Goal: Communication & Community: Ask a question

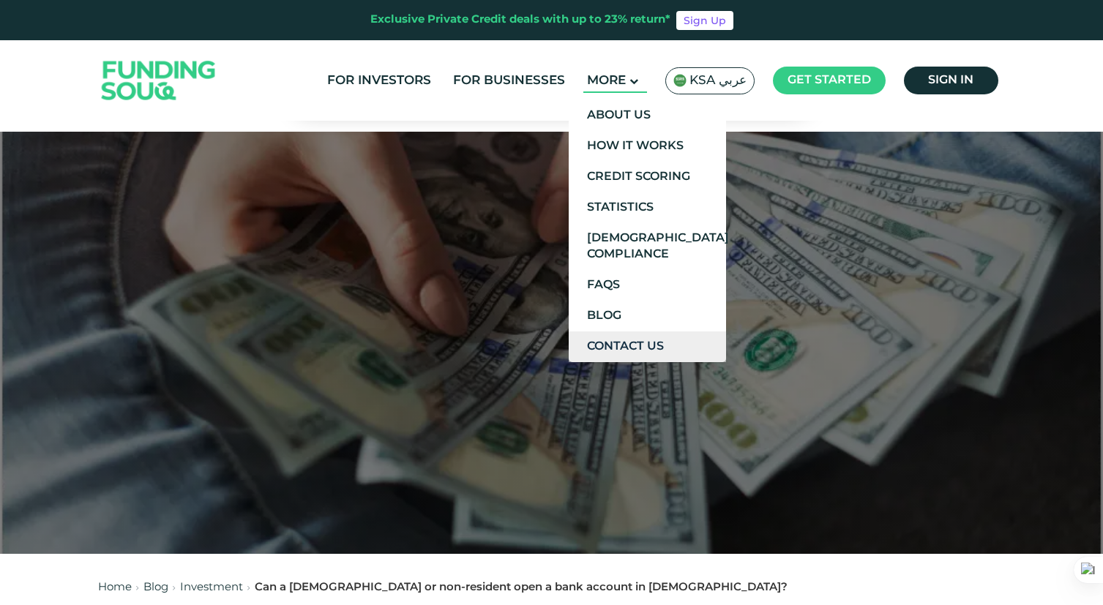
click at [690, 349] on link "Contact Us" at bounding box center [647, 346] width 157 height 31
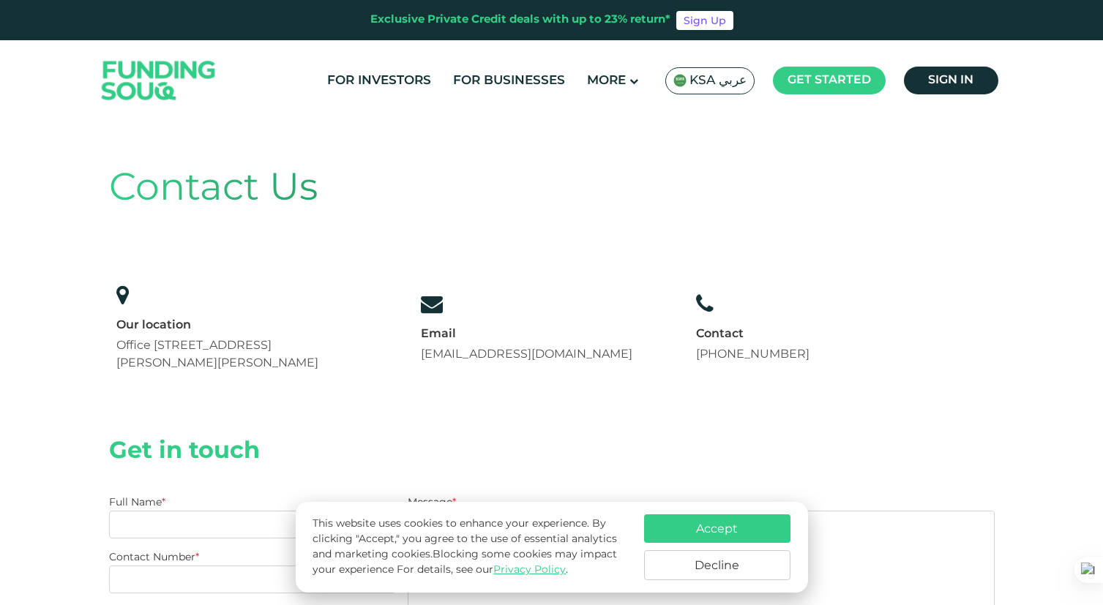
click at [723, 532] on button "Accept" at bounding box center [717, 528] width 146 height 29
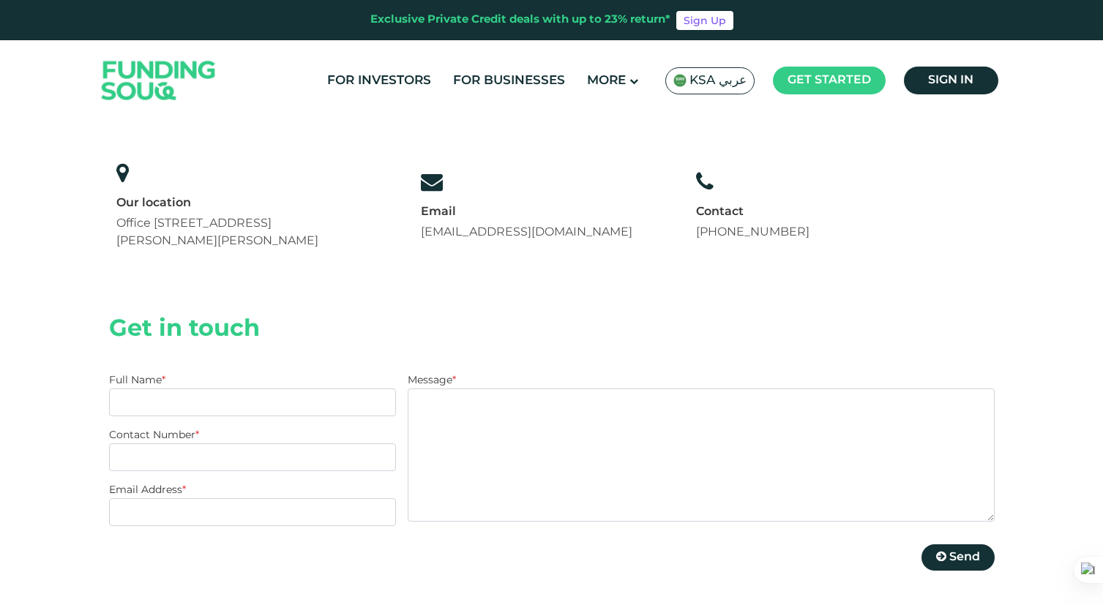
scroll to position [124, 0]
click at [497, 233] on link "[EMAIL_ADDRESS][DOMAIN_NAME]" at bounding box center [526, 230] width 211 height 11
click at [142, 394] on input "Full Name *" at bounding box center [253, 401] width 288 height 28
type input "[PERSON_NAME]"
type input "[PHONE_NUMBER]"
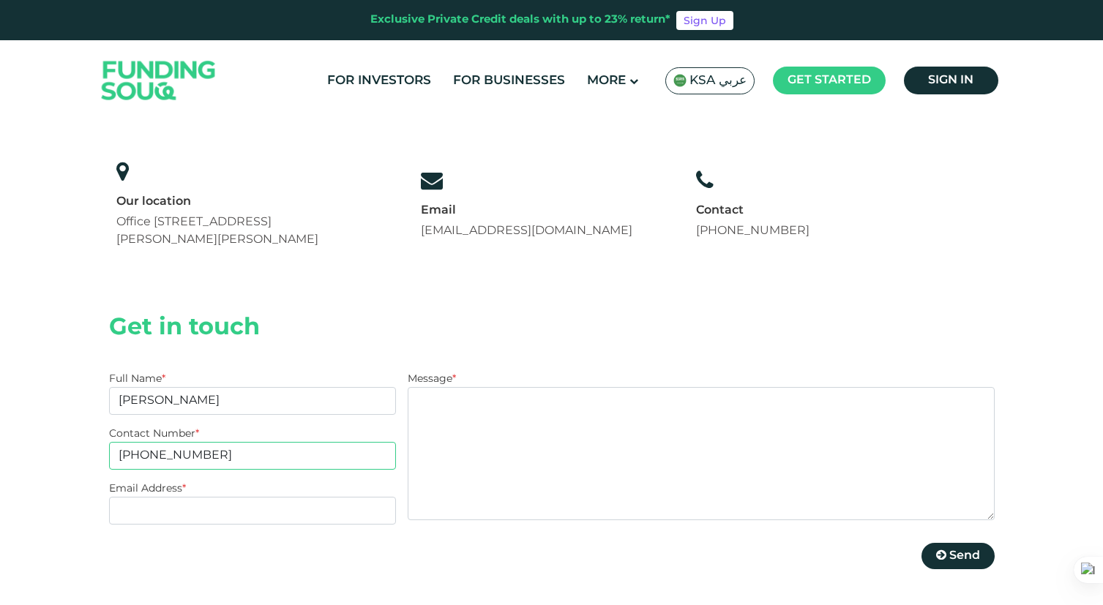
type input "[EMAIL_ADDRESS][DOMAIN_NAME]"
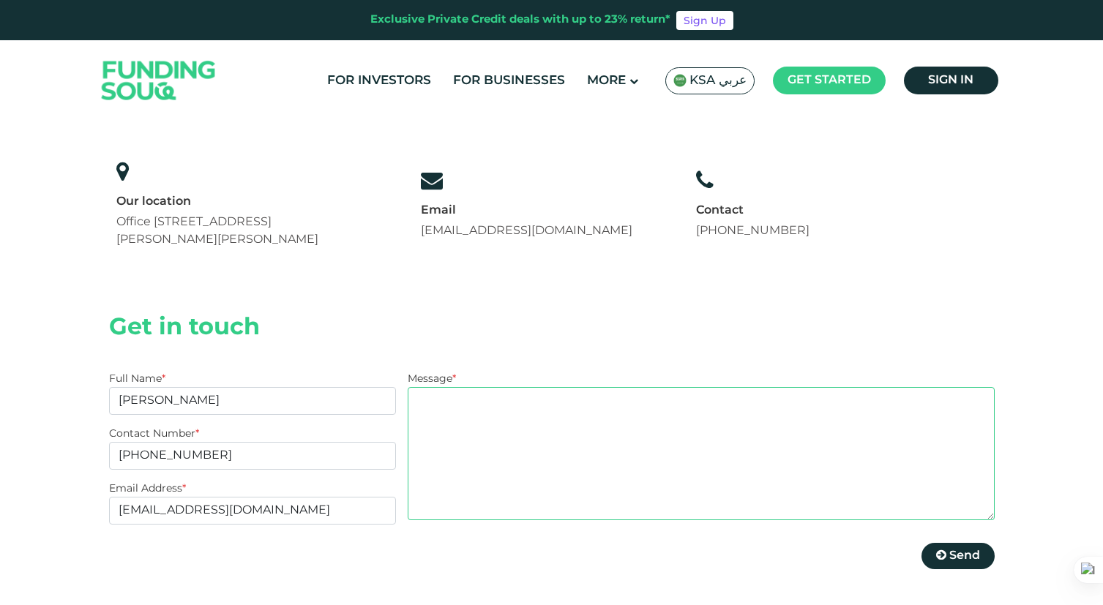
click at [432, 420] on textarea "Message *" at bounding box center [701, 453] width 586 height 133
click at [471, 416] on textarea "Message *" at bounding box center [701, 453] width 586 height 133
paste textarea "Dear Customer Service Team, I hope this message finds you well. I am a UK natio…"
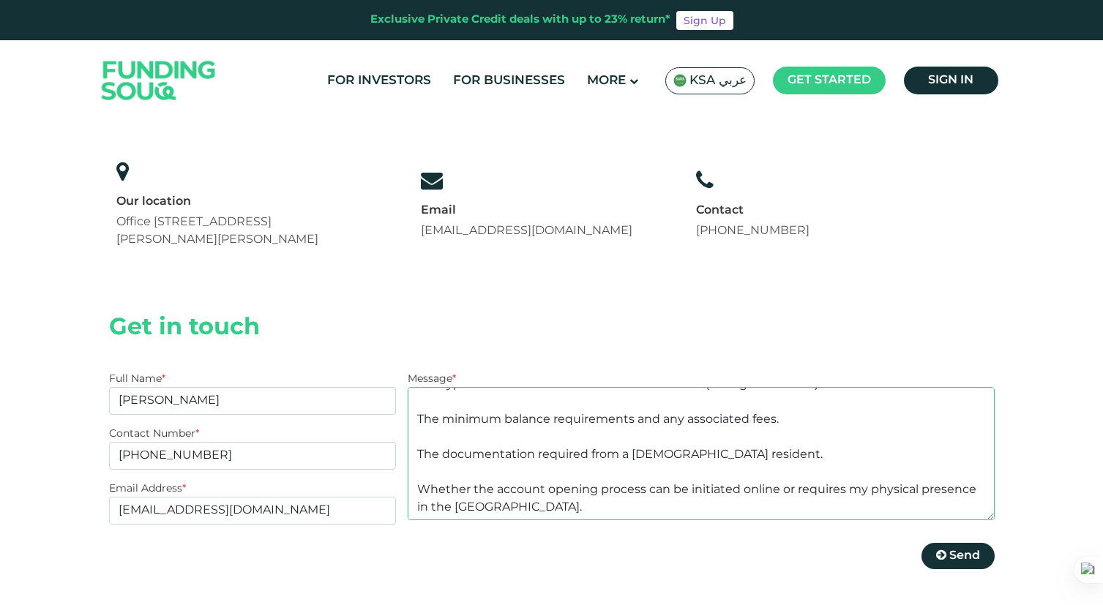
scroll to position [0, 0]
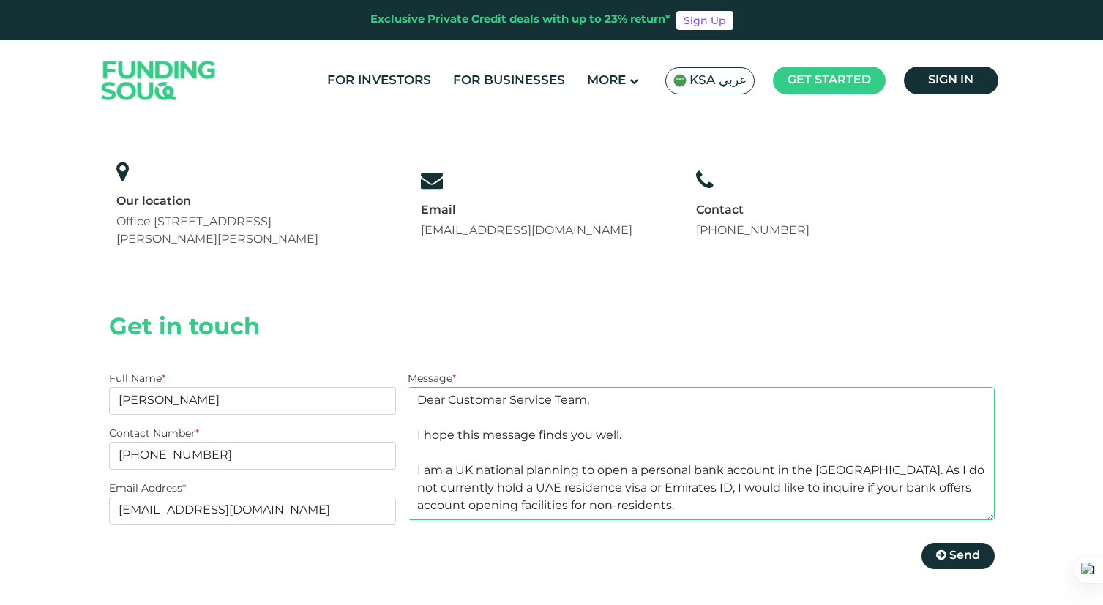
click at [416, 429] on textarea "Dear Customer Service Team, I hope this message finds you well. I am a UK natio…" at bounding box center [701, 453] width 586 height 133
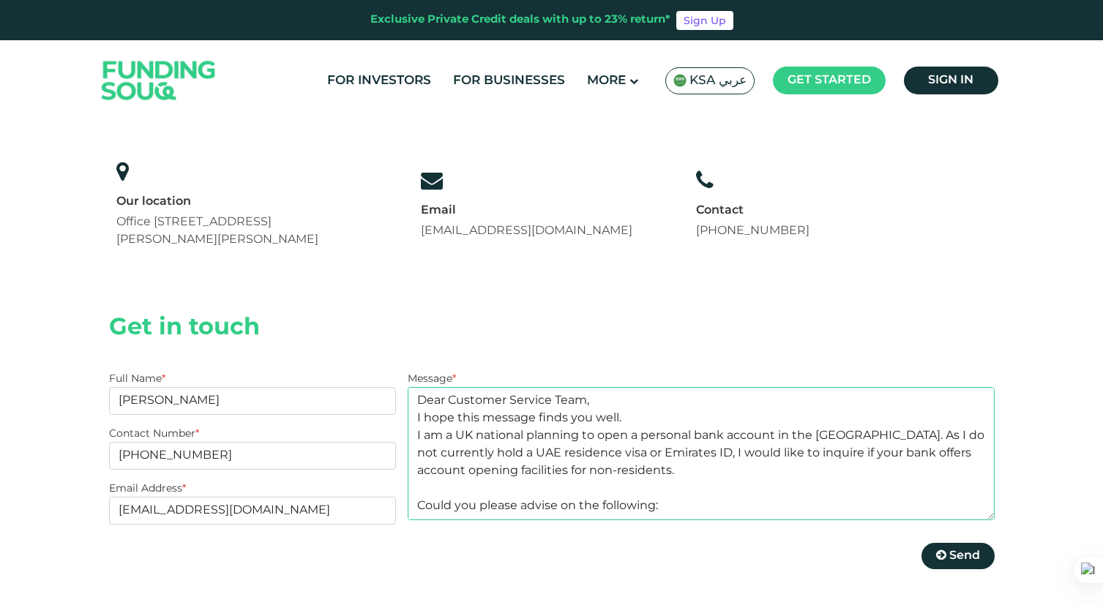
click at [841, 440] on textarea "Dear Customer Service Team, I hope this message finds you well. I am a UK natio…" at bounding box center [701, 453] width 586 height 133
click at [461, 455] on textarea "Dear Customer Service Team, I hope this message finds you well. I am a UK natio…" at bounding box center [701, 453] width 586 height 133
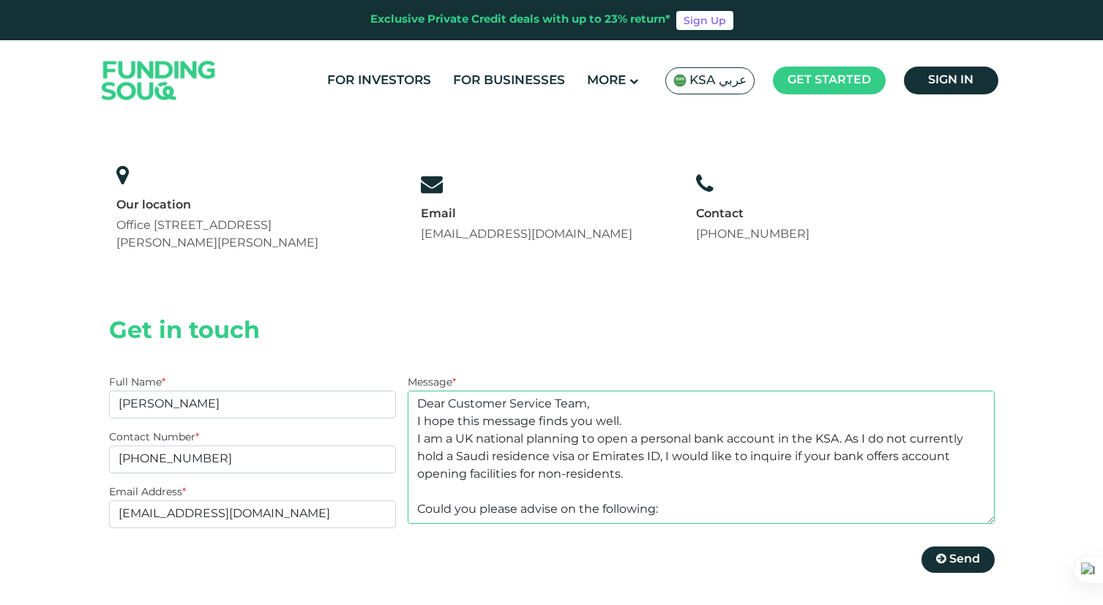
click at [634, 458] on textarea "Dear Customer Service Team, I hope this message finds you well. I am a UK natio…" at bounding box center [701, 457] width 586 height 133
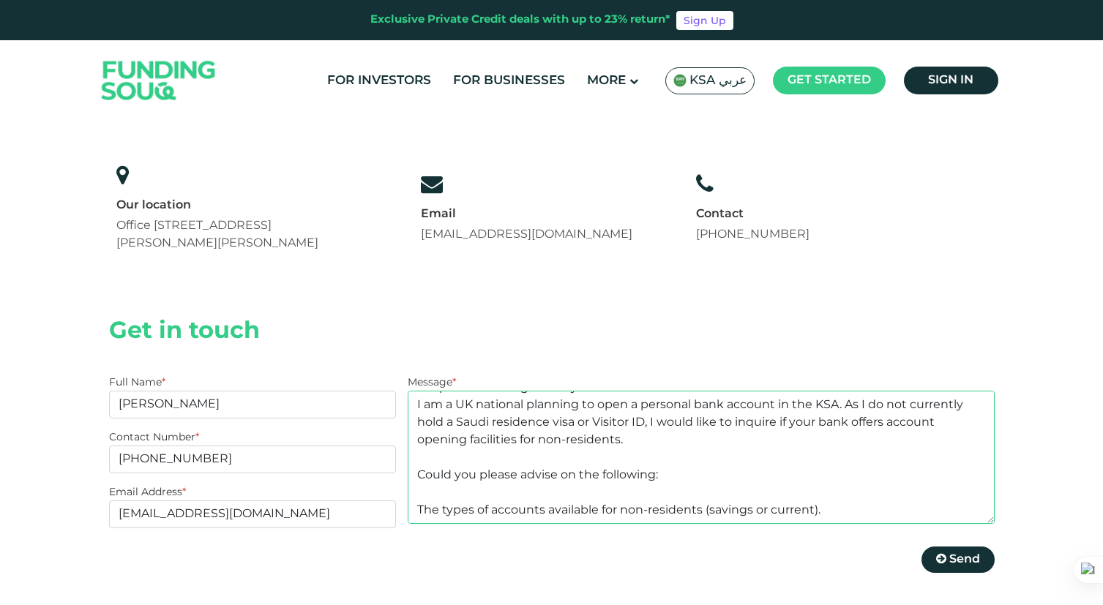
scroll to position [36, 0]
click at [419, 476] on textarea "Dear Customer Service Team, I hope this message finds you well. I am a UK natio…" at bounding box center [701, 457] width 586 height 133
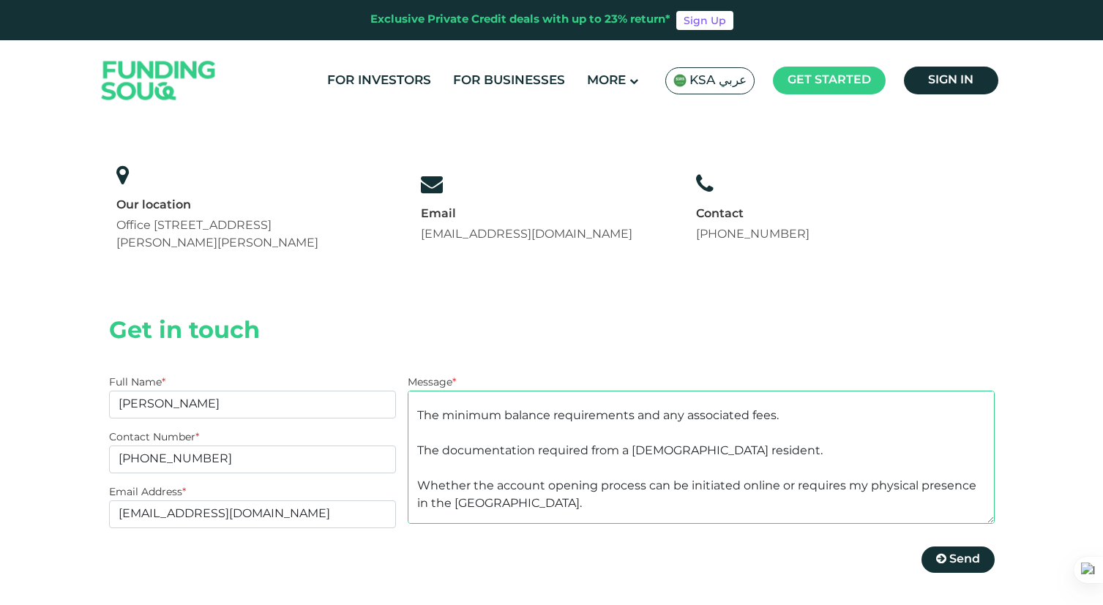
scroll to position [165, 0]
click at [481, 503] on textarea "Dear Customer Service Team, I hope this message finds you well. I am a UK natio…" at bounding box center [701, 457] width 586 height 133
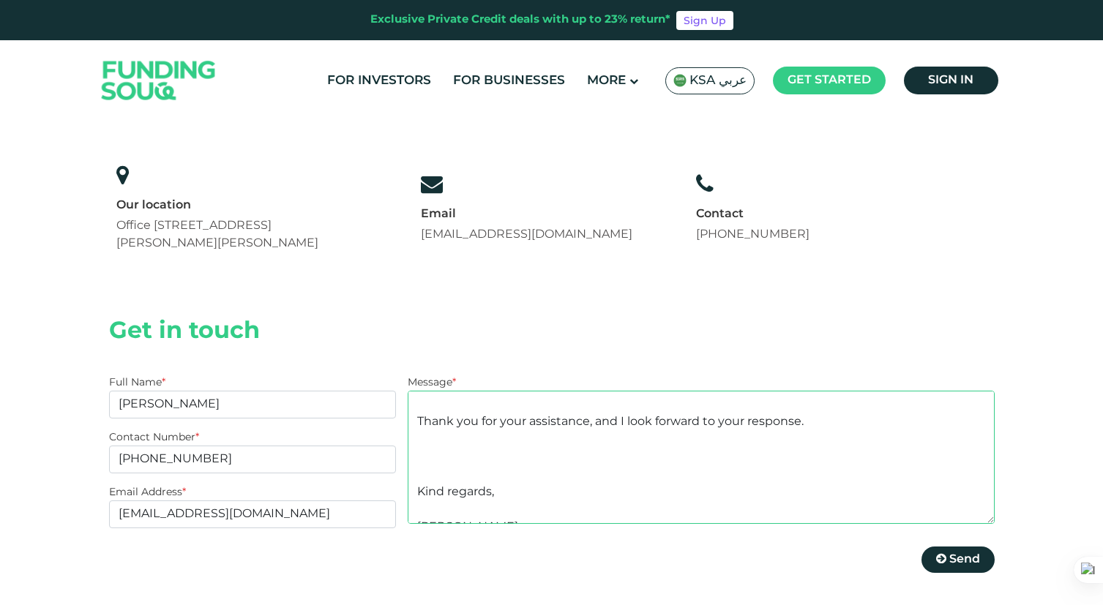
scroll to position [351, 0]
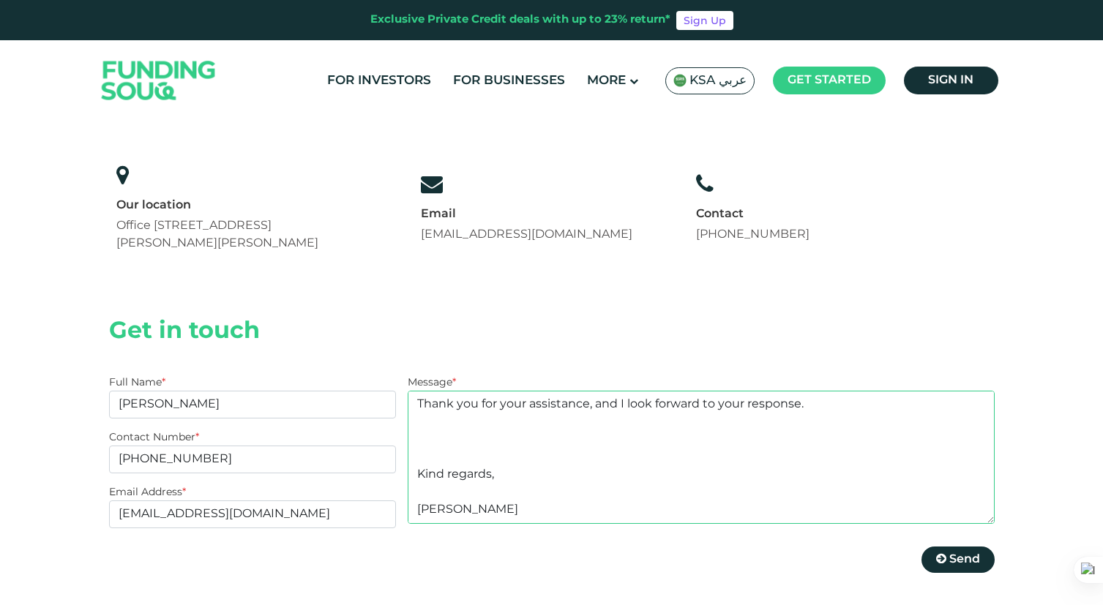
click at [428, 498] on textarea "Dear Customer Service Team, I hope this message finds you well. I am a UK natio…" at bounding box center [701, 457] width 586 height 133
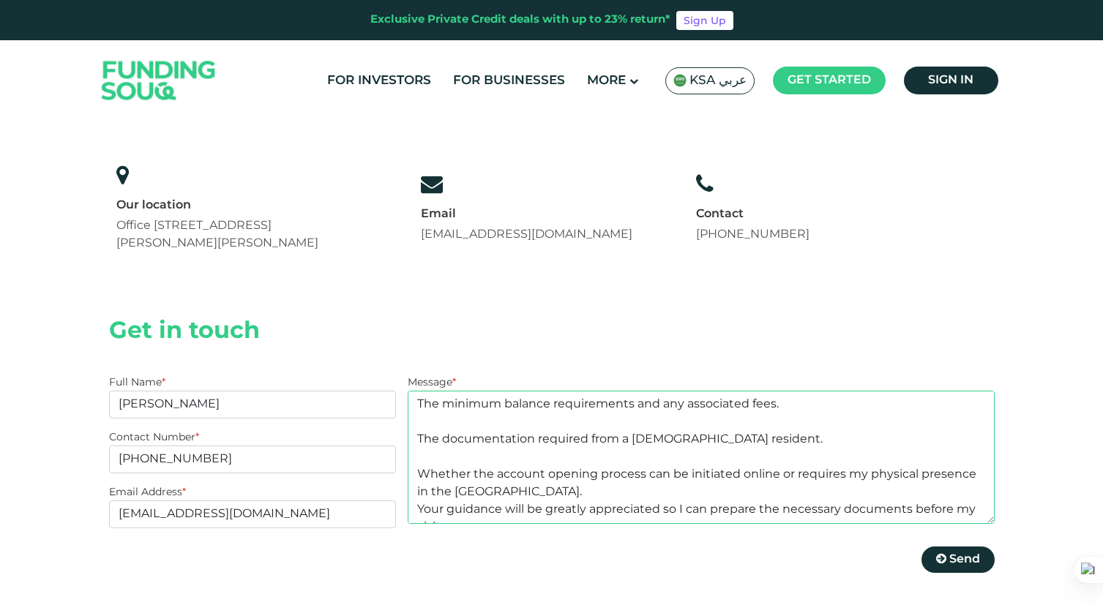
scroll to position [211, 0]
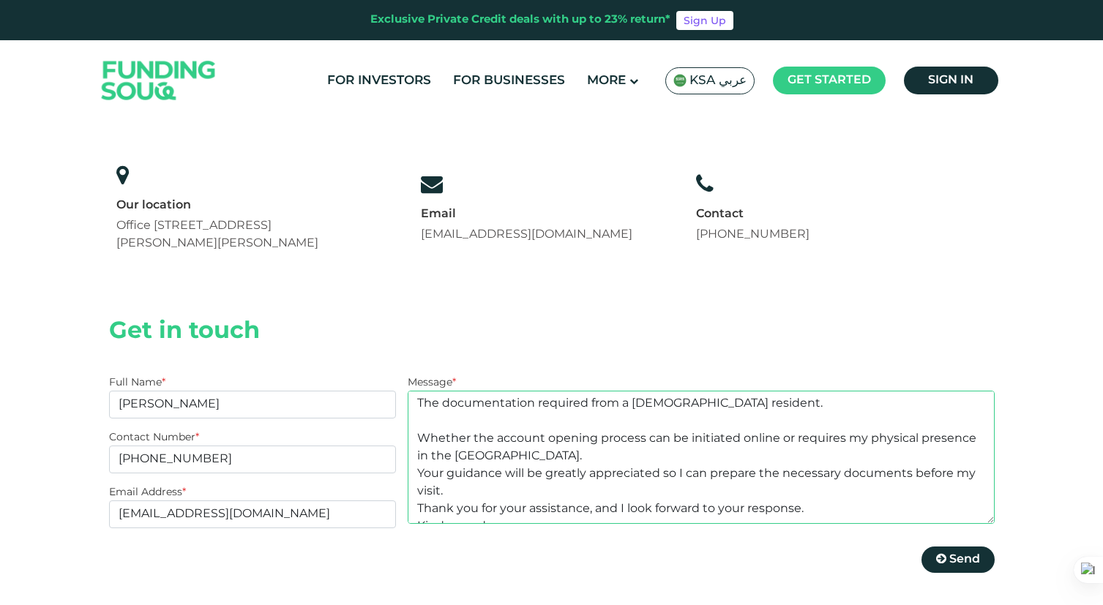
type textarea "Dear Customer Service Team, I hope this message finds you well. I am a UK natio…"
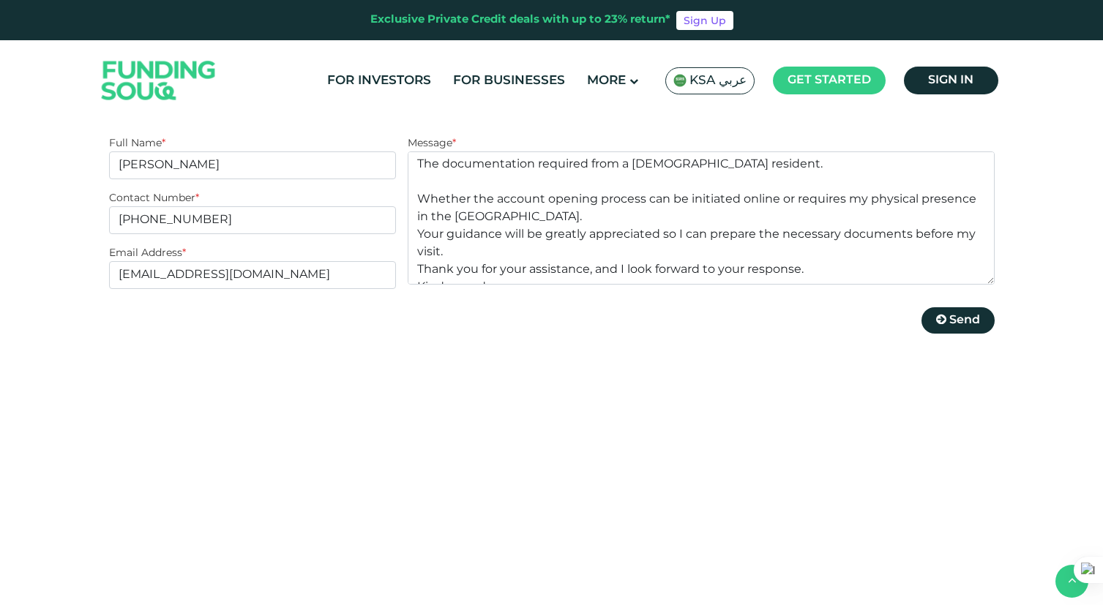
scroll to position [360, 0]
click at [964, 319] on span "Send" at bounding box center [964, 319] width 31 height 11
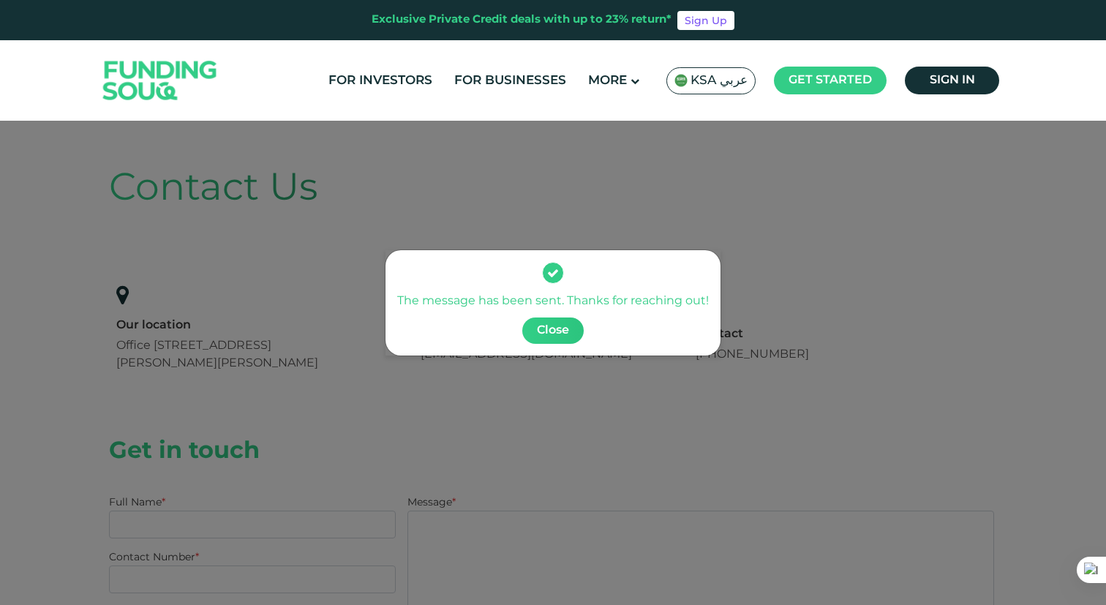
click at [573, 333] on button "Close" at bounding box center [552, 331] width 61 height 26
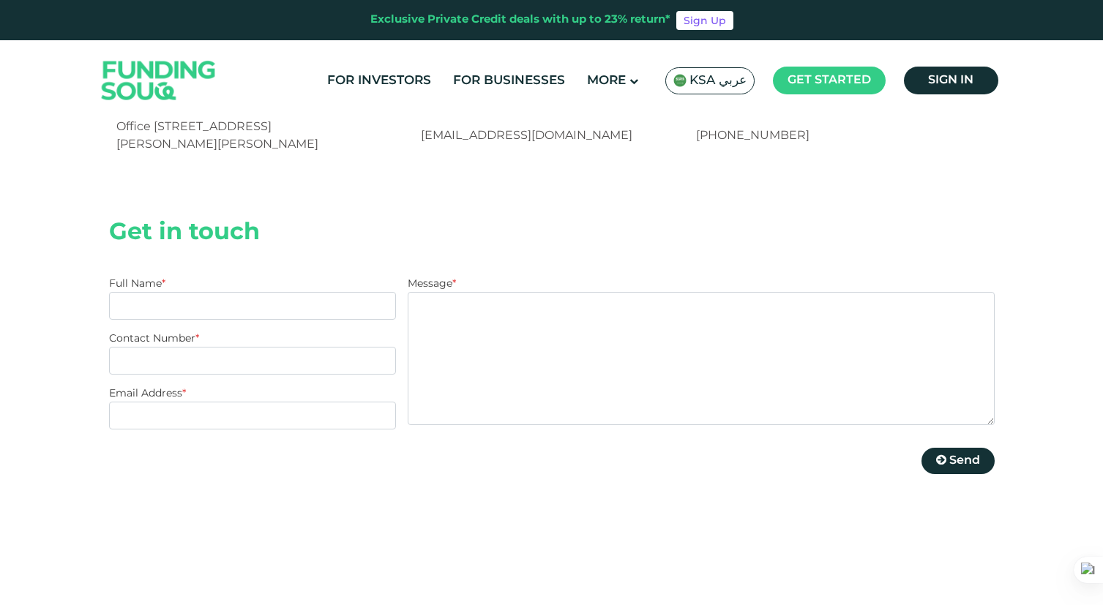
scroll to position [220, 0]
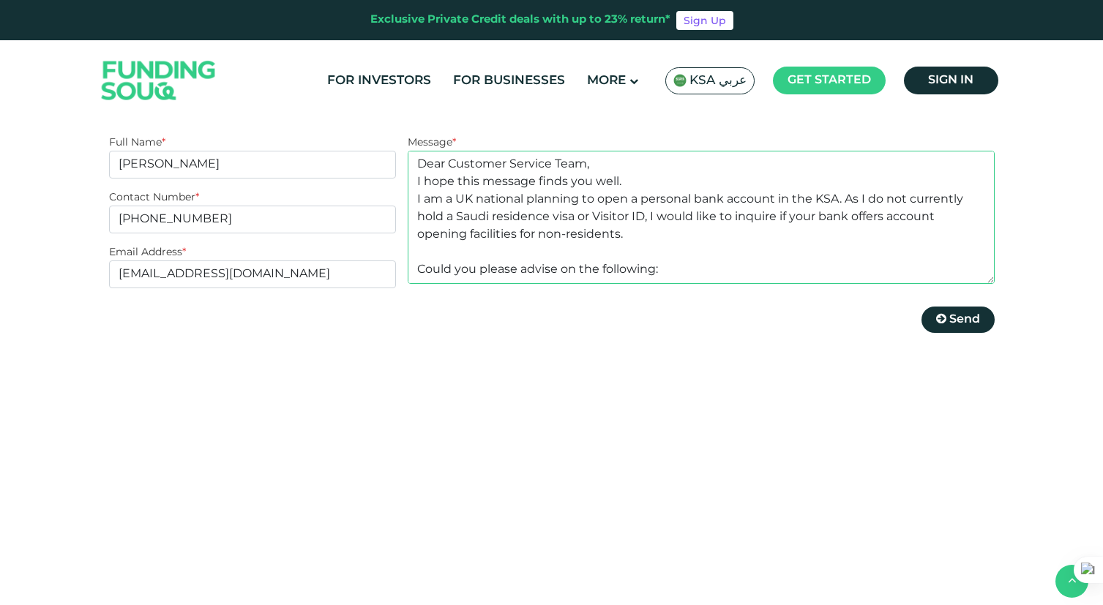
click at [662, 273] on textarea "Dear Customer Service Team, I hope this message finds you well. I am a UK natio…" at bounding box center [701, 217] width 586 height 133
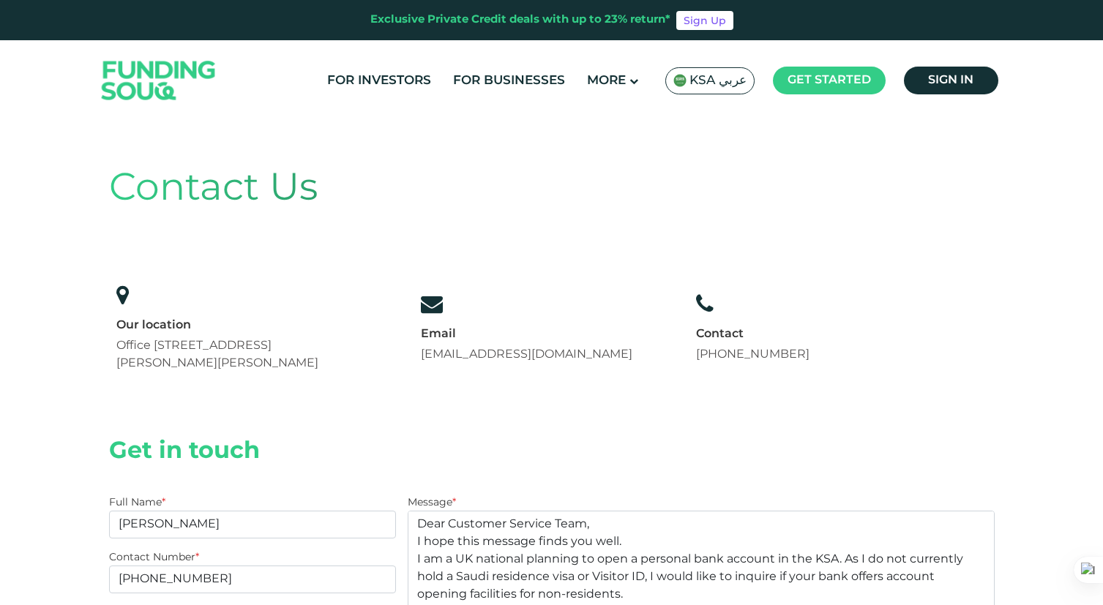
click at [1001, 157] on div "Contact Us Our location Office 14, Floor 2, Uthman Ibn Affan Rd, Al Izdihar, Ri…" at bounding box center [551, 442] width 907 height 643
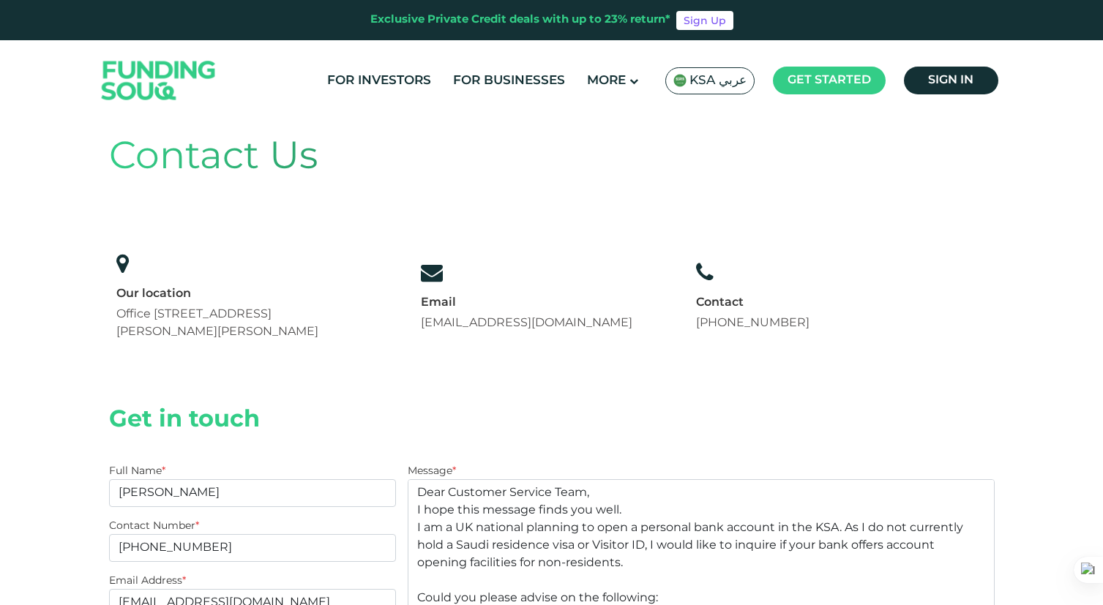
scroll to position [42, 0]
